Goal: Task Accomplishment & Management: Manage account settings

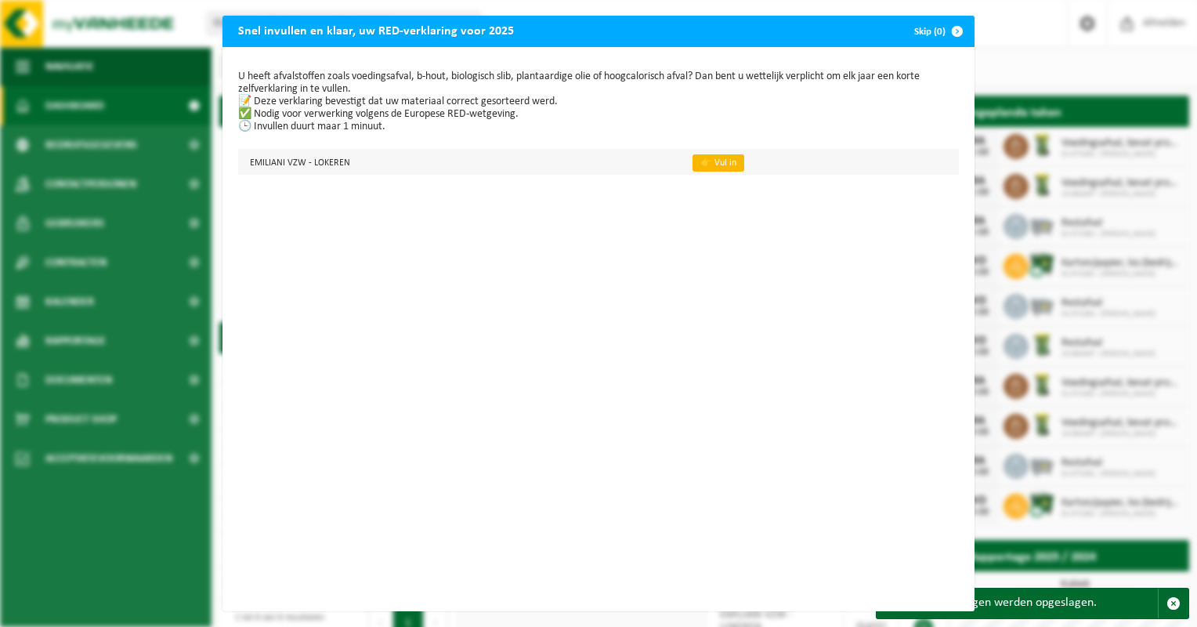
click at [693, 168] on link "👉 Vul in" at bounding box center [718, 162] width 52 height 17
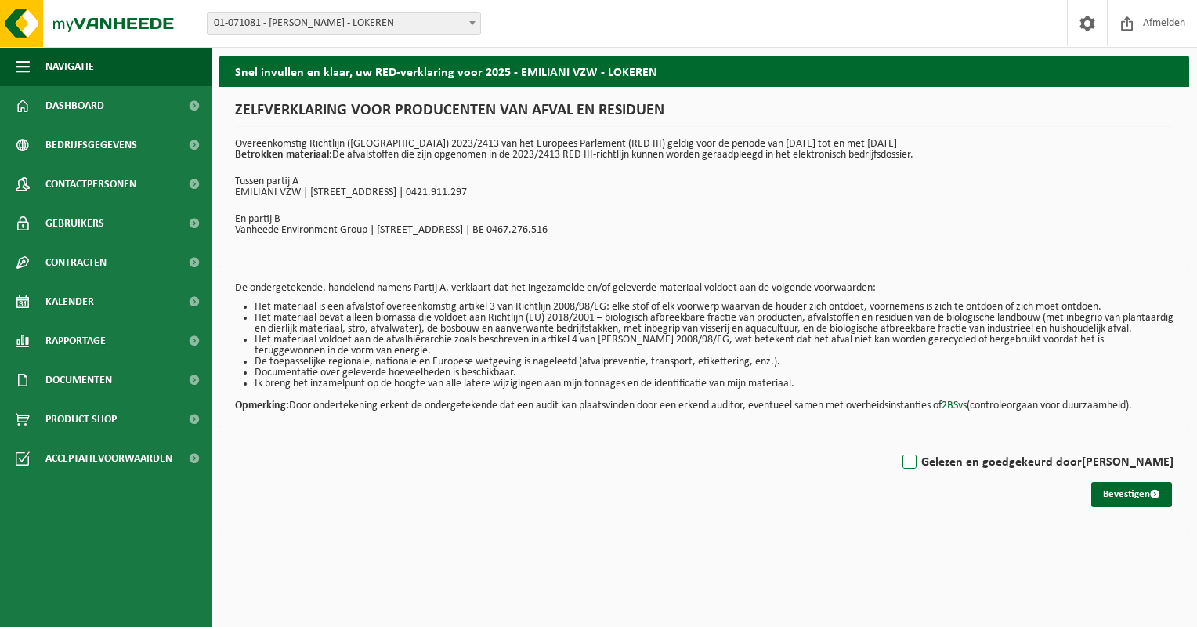
click at [916, 471] on label "Gelezen en goedgekeurd door PETER VANLEENE" at bounding box center [1036, 461] width 274 height 23
click at [1173, 443] on input "Gelezen en goedgekeurd door PETER VANLEENE" at bounding box center [1173, 442] width 1 height 1
checkbox input "true"
click at [1142, 499] on button "Bevestigen" at bounding box center [1131, 494] width 81 height 25
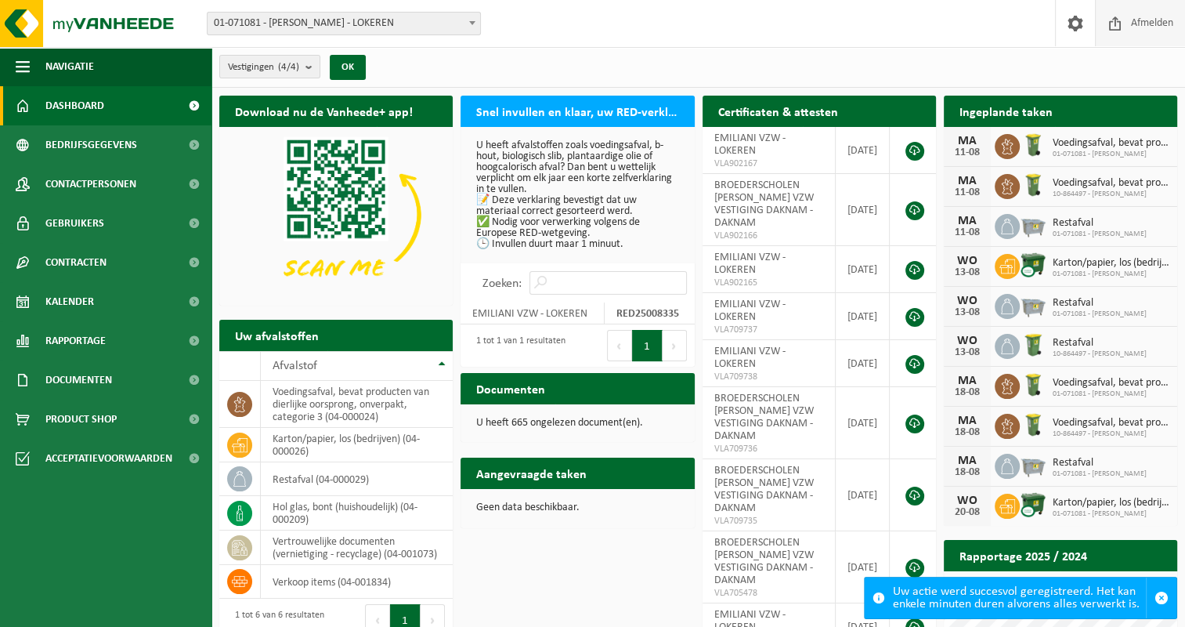
click at [1153, 22] on span "Afmelden" at bounding box center [1152, 23] width 50 height 46
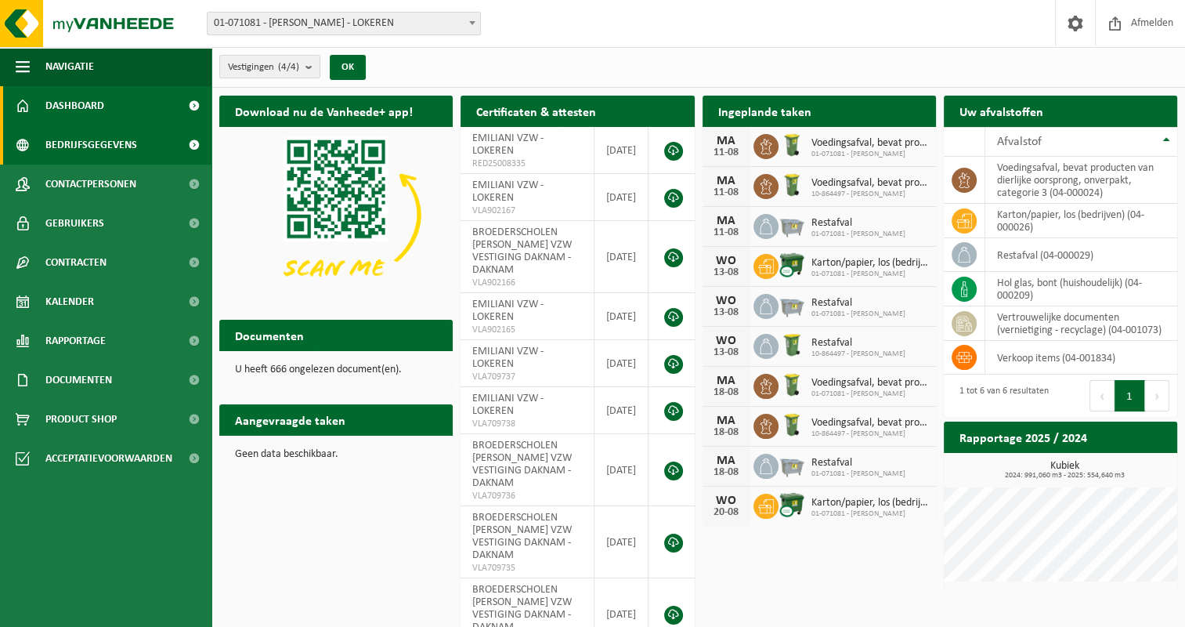
click at [85, 140] on span "Bedrijfsgegevens" at bounding box center [91, 144] width 92 height 39
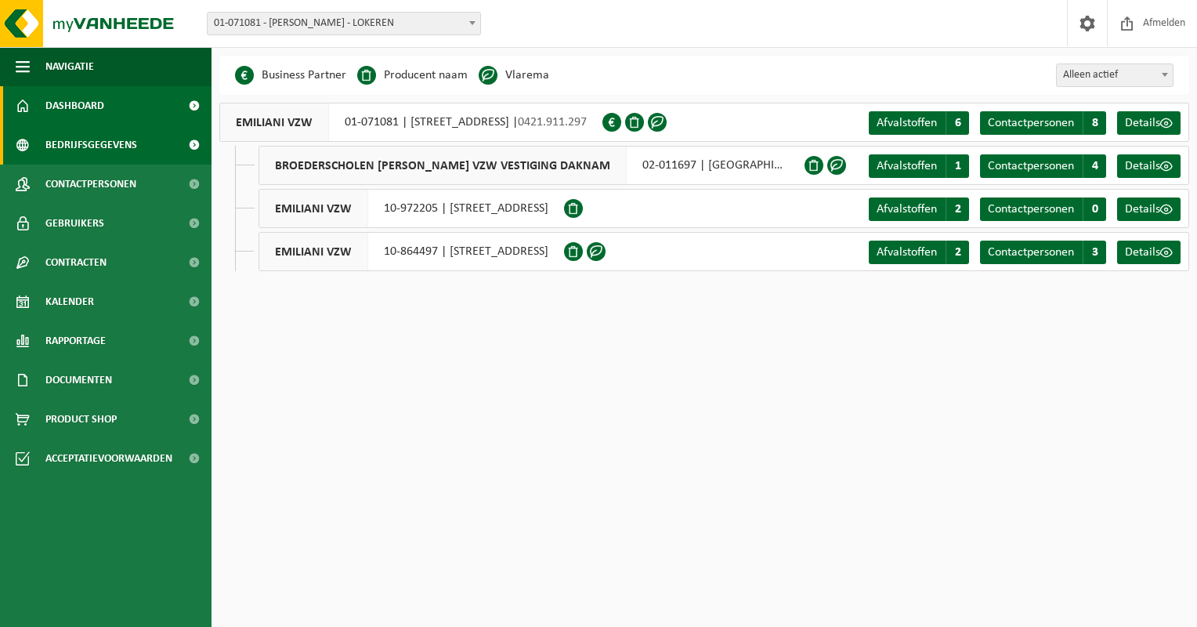
click at [66, 103] on span "Dashboard" at bounding box center [74, 105] width 59 height 39
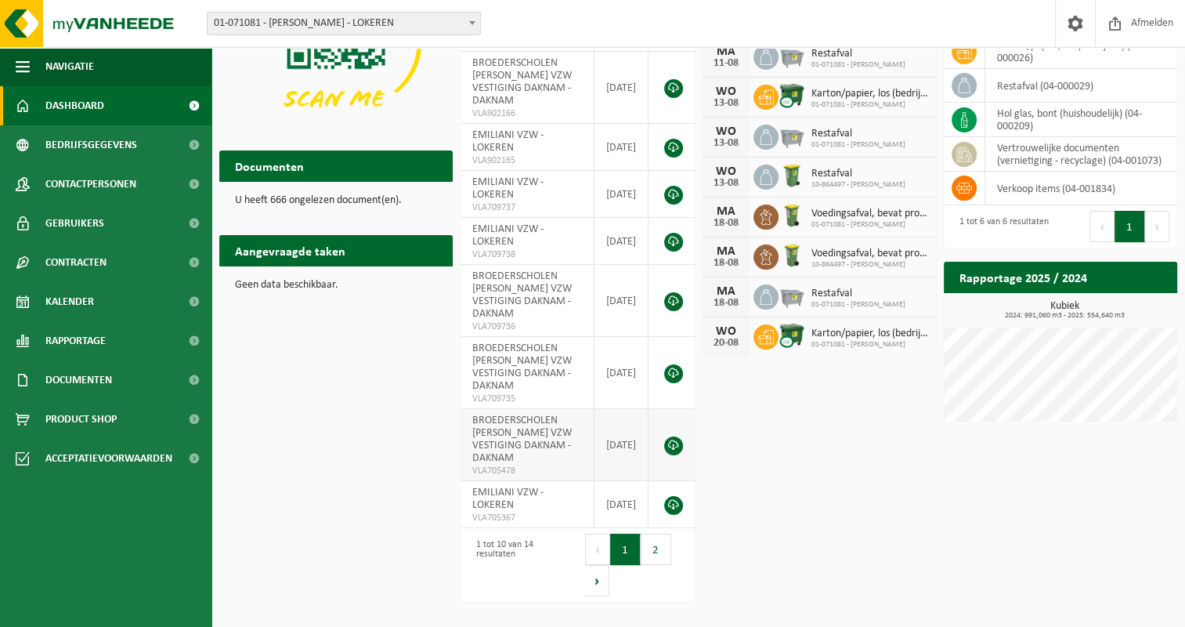
scroll to position [200, 0]
click at [85, 389] on span "Documenten" at bounding box center [78, 379] width 67 height 39
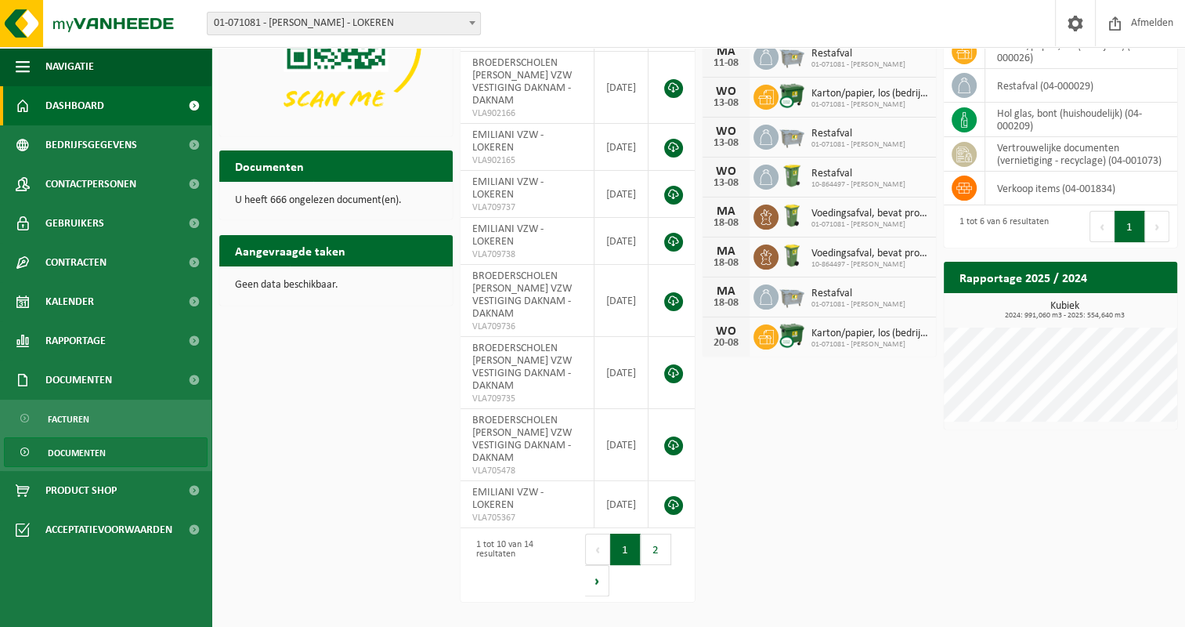
click at [73, 456] on span "Documenten" at bounding box center [77, 453] width 58 height 30
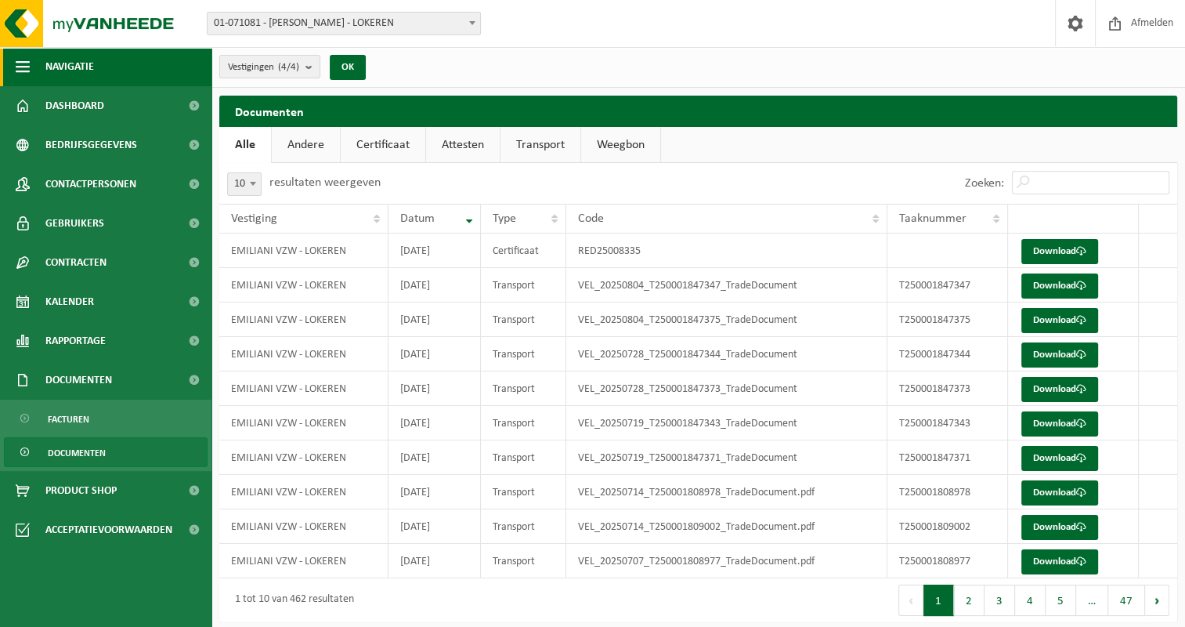
click at [66, 64] on span "Navigatie" at bounding box center [69, 66] width 49 height 39
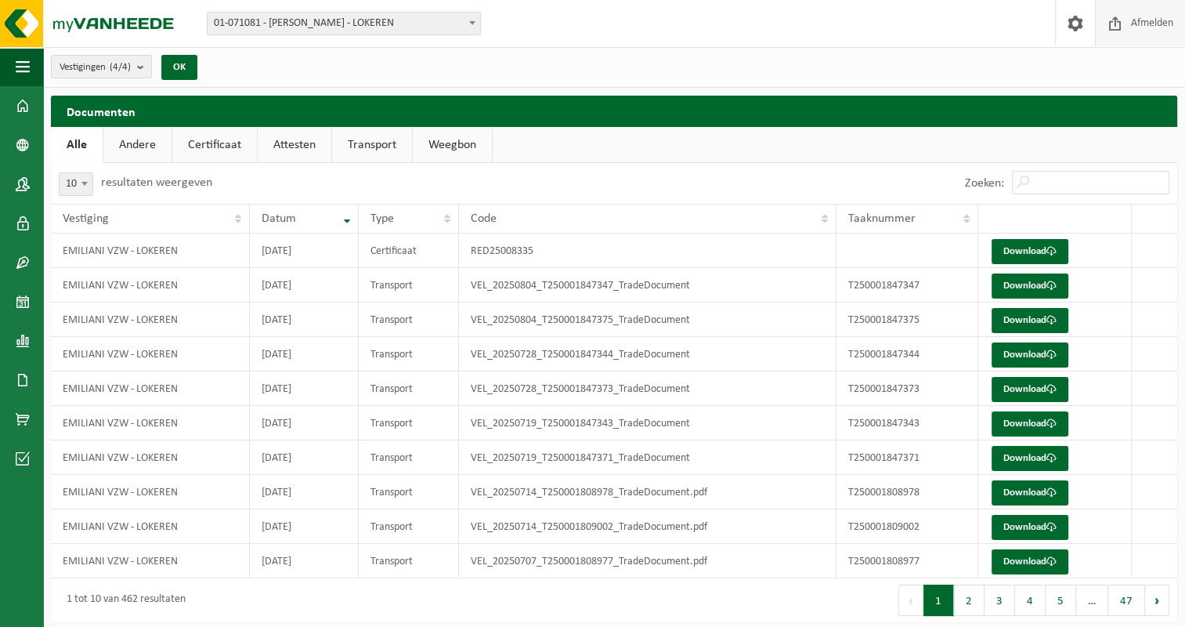
click at [1155, 27] on span "Afmelden" at bounding box center [1152, 23] width 50 height 46
